Goal: Find specific page/section: Find specific page/section

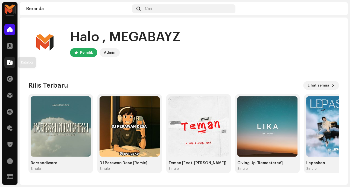
click at [13, 65] on div at bounding box center [9, 62] width 11 height 11
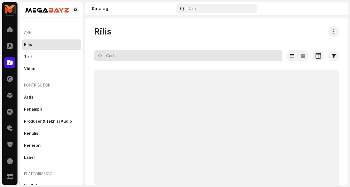
click at [120, 52] on input "text" at bounding box center [188, 55] width 188 height 11
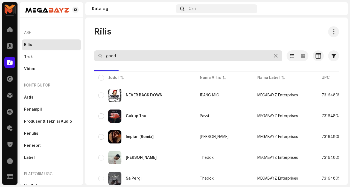
type input "good"
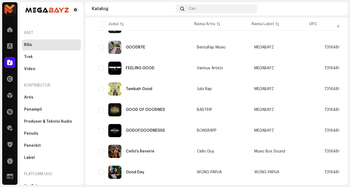
scroll to position [106, 0]
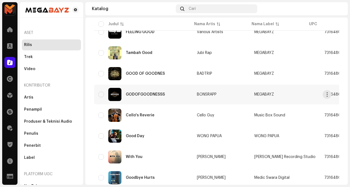
click at [153, 95] on div "GODOFGOODNESSS" at bounding box center [145, 94] width 39 height 4
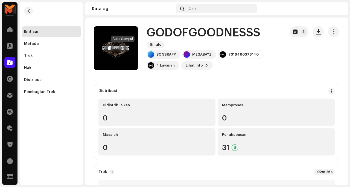
click at [123, 47] on span "button" at bounding box center [122, 48] width 4 height 4
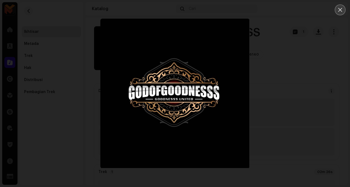
click at [343, 13] on button "Close" at bounding box center [339, 9] width 11 height 11
